Goal: Task Accomplishment & Management: Use online tool/utility

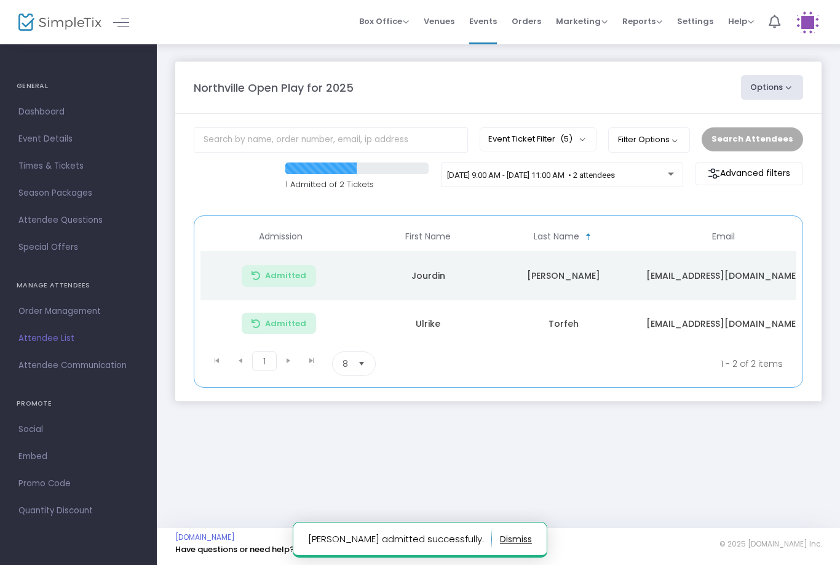
click at [613, 174] on span "[DATE] 9:00 AM - [DATE] 11:00 AM • 2 attendees" at bounding box center [531, 174] width 168 height 9
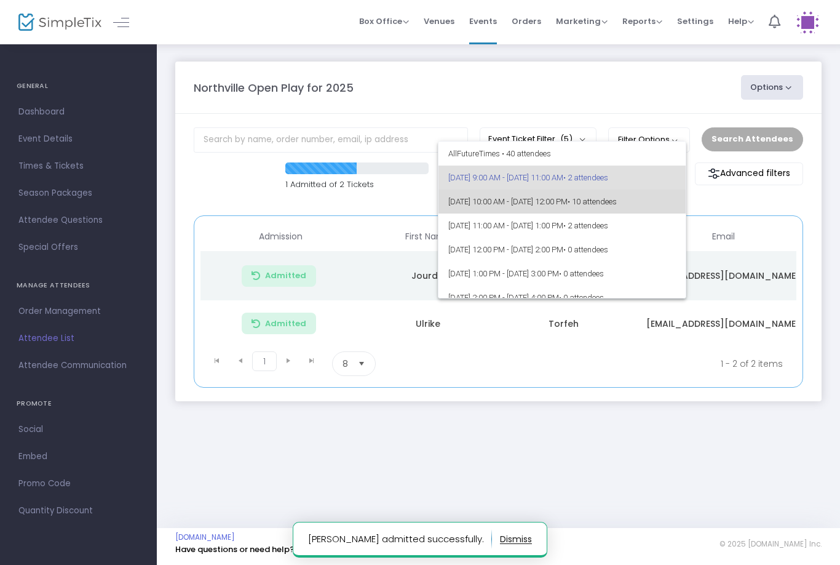
click at [590, 202] on span "[DATE] 10:00 AM - [DATE] 12:00 PM • 10 attendees" at bounding box center [563, 202] width 228 height 24
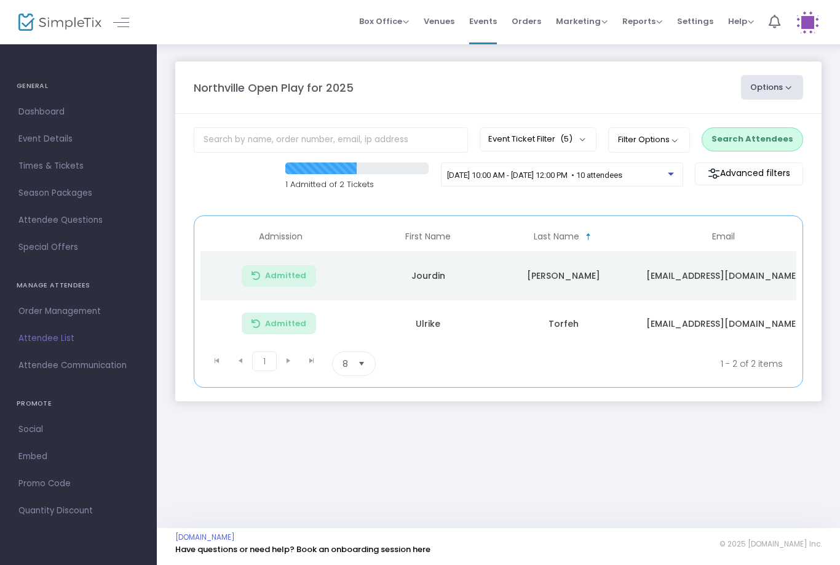
click at [755, 139] on button "Search Attendees" at bounding box center [753, 138] width 102 height 23
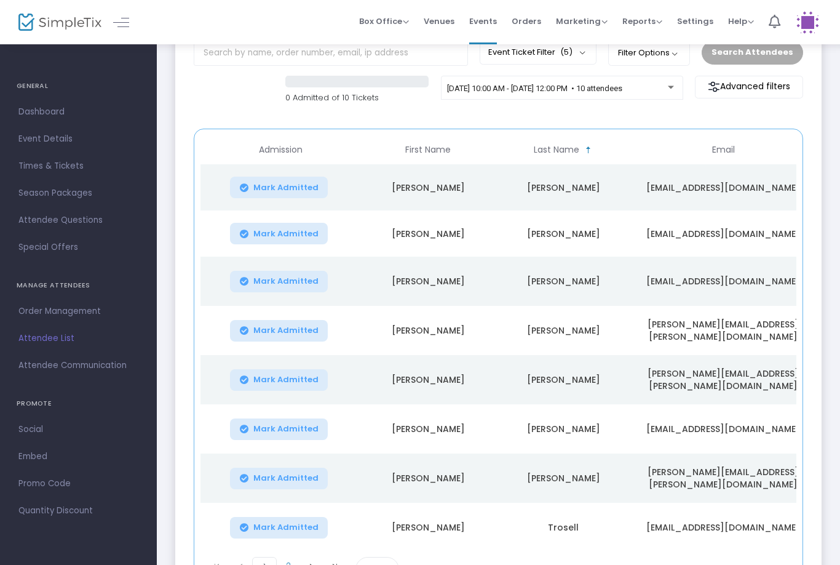
scroll to position [114, 0]
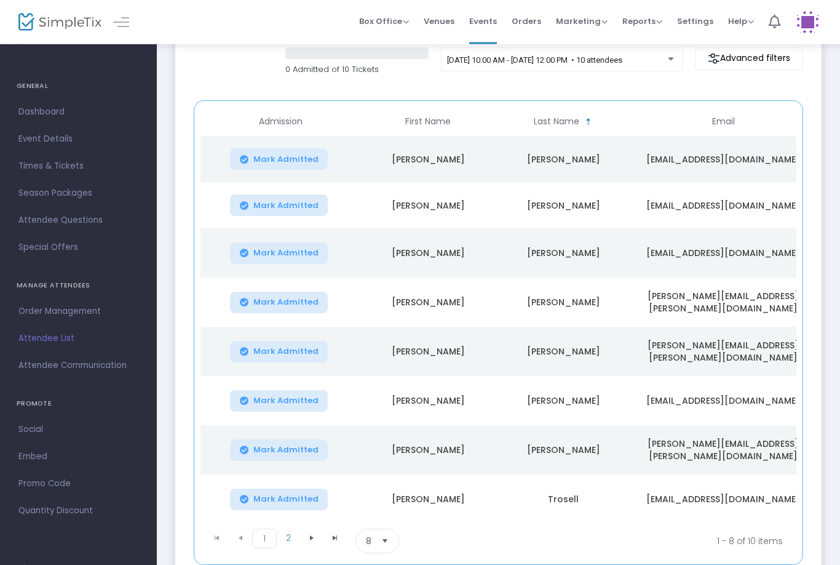
click at [372, 549] on span "8" at bounding box center [368, 541] width 15 height 23
click at [365, 472] on li "25" at bounding box center [377, 467] width 42 height 25
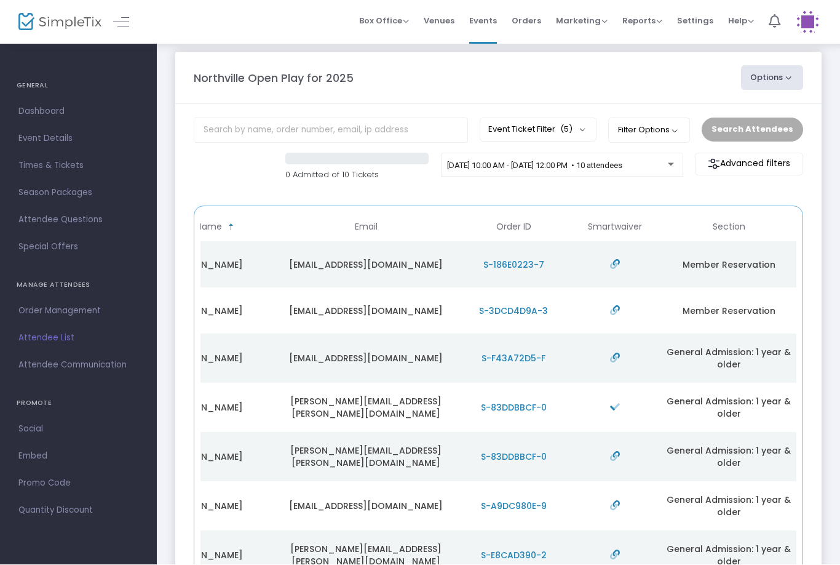
scroll to position [10, 0]
click at [640, 159] on div "[DATE] 10:00 AM - [DATE] 12:00 PM • 10 attendees" at bounding box center [562, 165] width 242 height 25
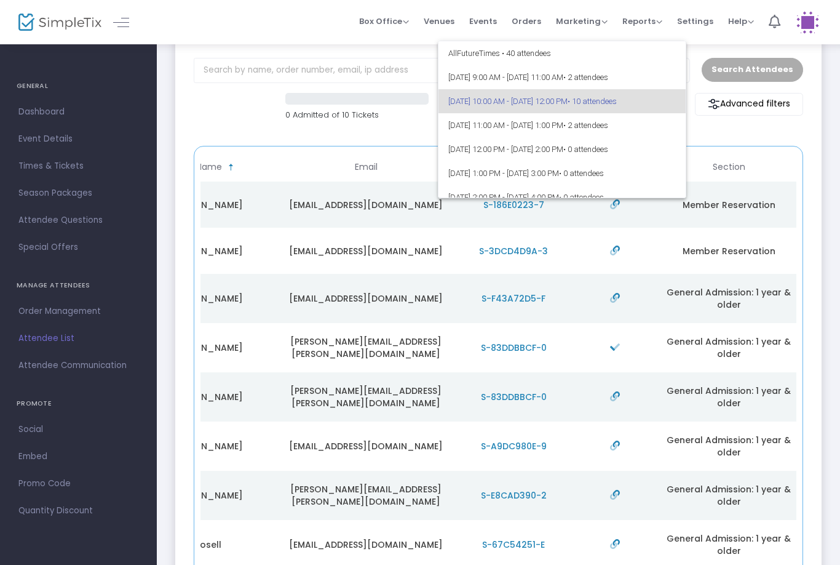
scroll to position [0, 0]
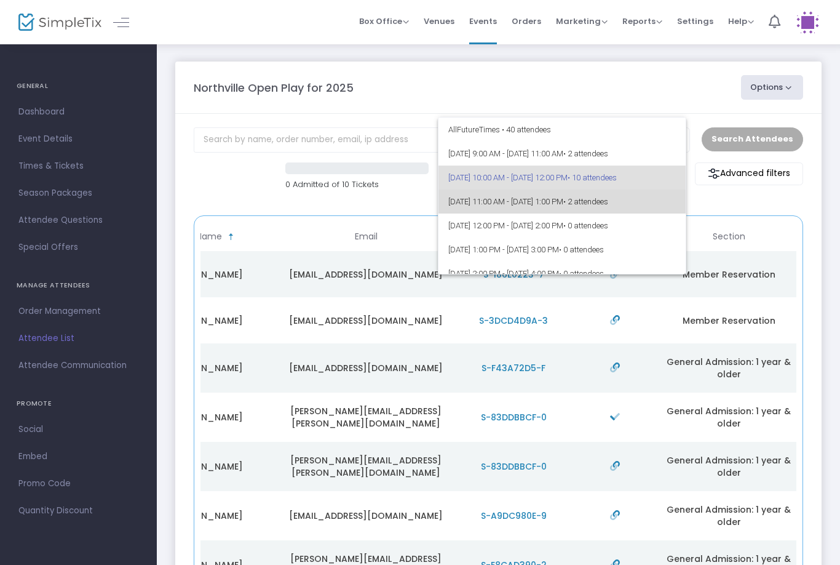
click at [609, 206] on span "• 2 attendees" at bounding box center [586, 201] width 45 height 9
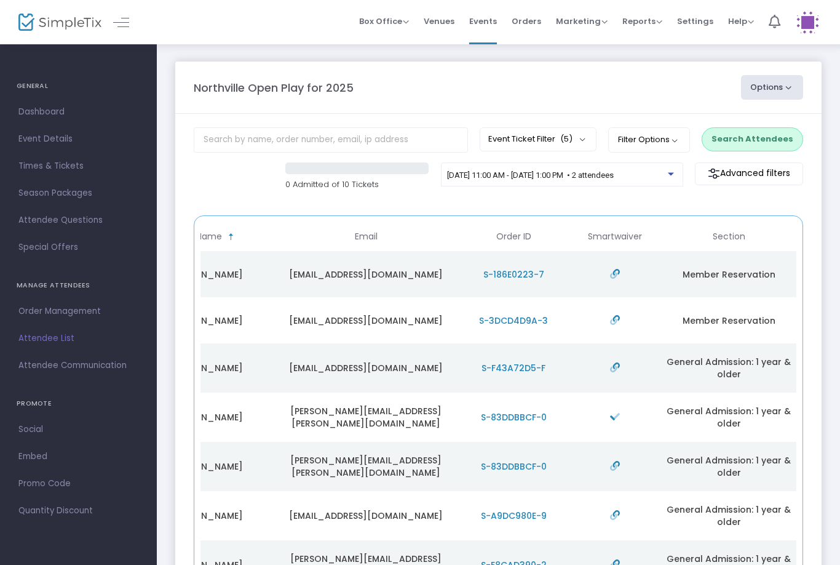
click at [752, 143] on button "Search Attendees" at bounding box center [753, 138] width 102 height 23
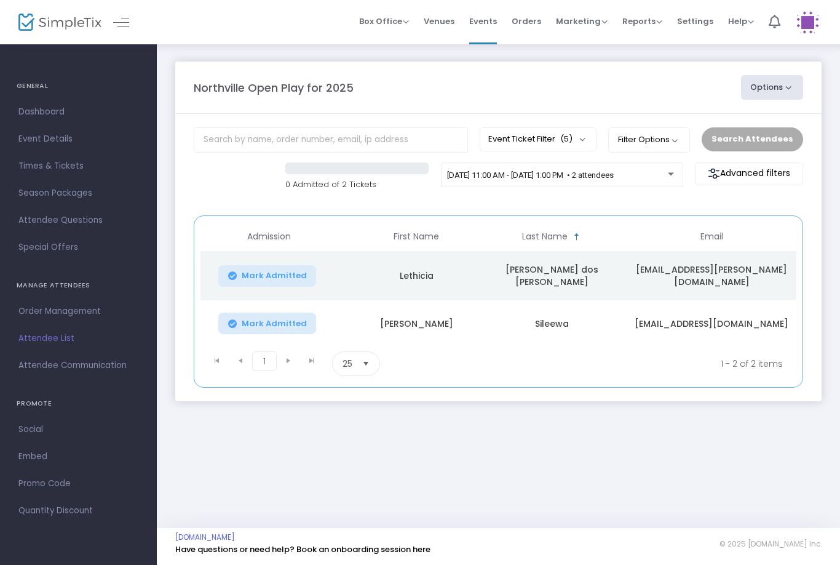
scroll to position [0, 7]
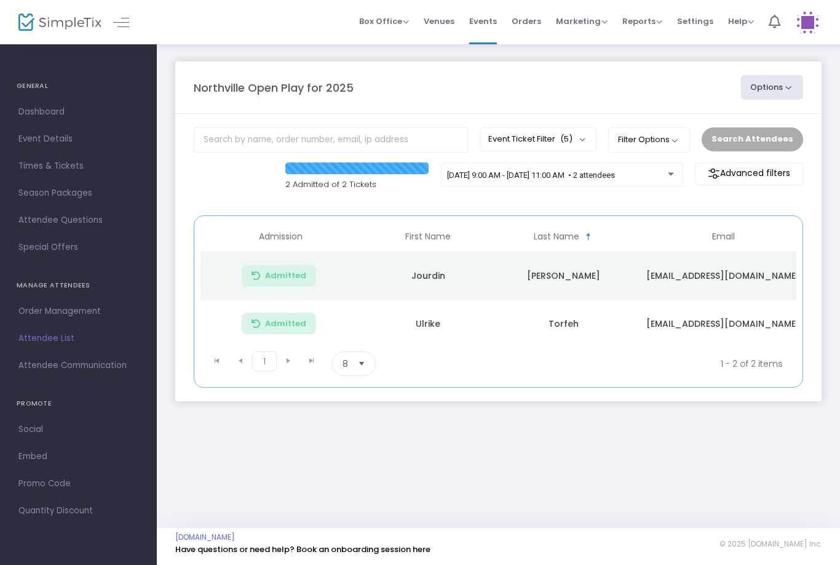
click at [615, 173] on span "[DATE] 9:00 AM - [DATE] 11:00 AM • 2 attendees" at bounding box center [531, 174] width 168 height 9
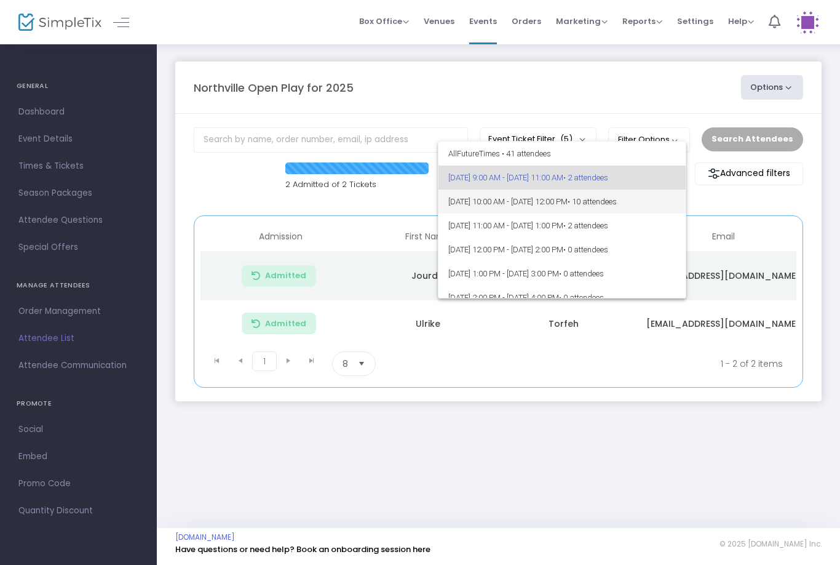
click at [620, 198] on span "[DATE] 10:00 AM - [DATE] 12:00 PM • 10 attendees" at bounding box center [563, 202] width 228 height 24
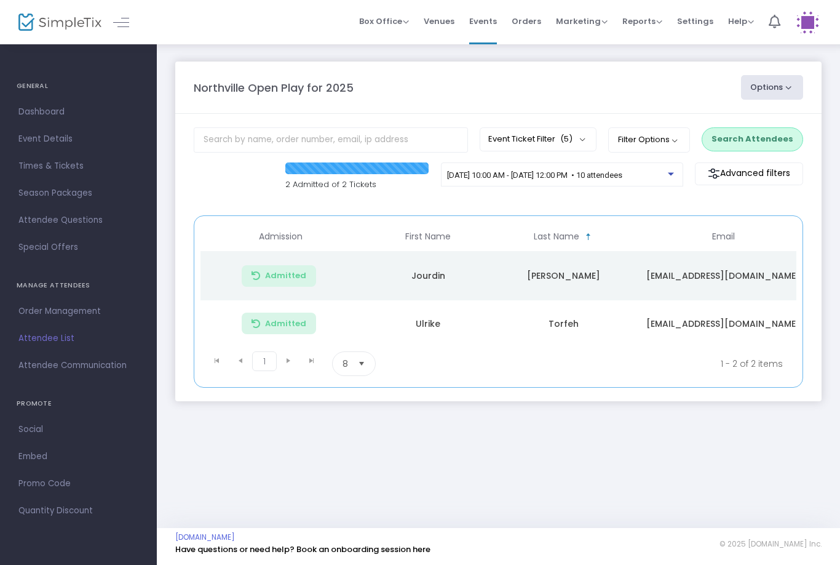
click at [754, 143] on button "Search Attendees" at bounding box center [753, 138] width 102 height 23
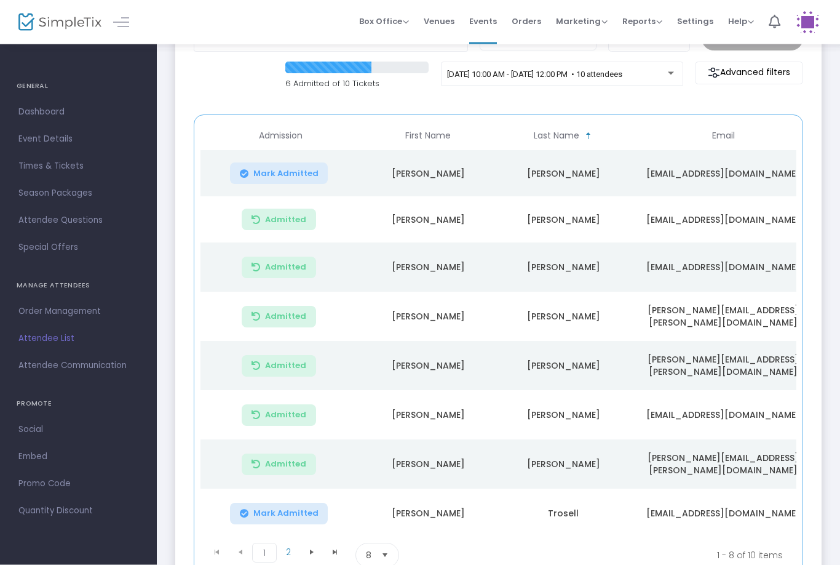
scroll to position [101, 0]
click at [383, 557] on span "Select" at bounding box center [385, 555] width 20 height 20
click at [370, 484] on span "25" at bounding box center [371, 481] width 10 height 12
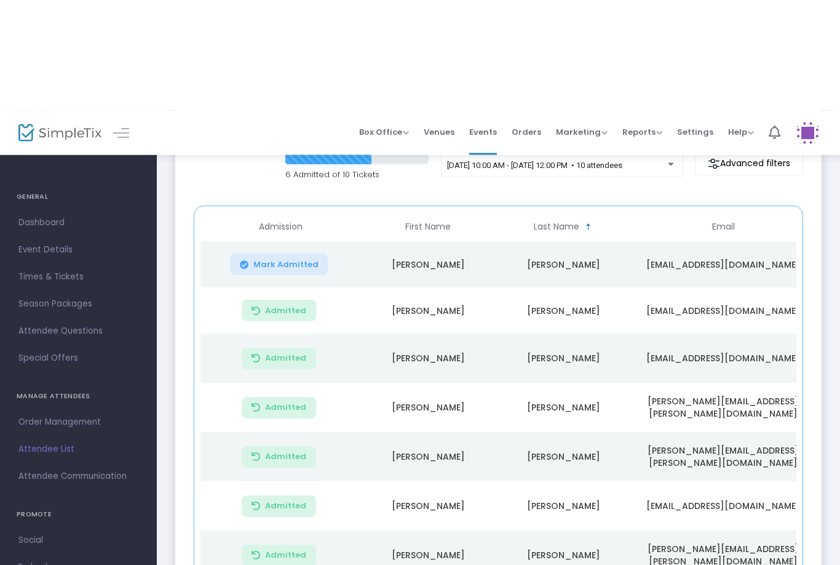
scroll to position [0, 0]
